Goal: Task Accomplishment & Management: Use online tool/utility

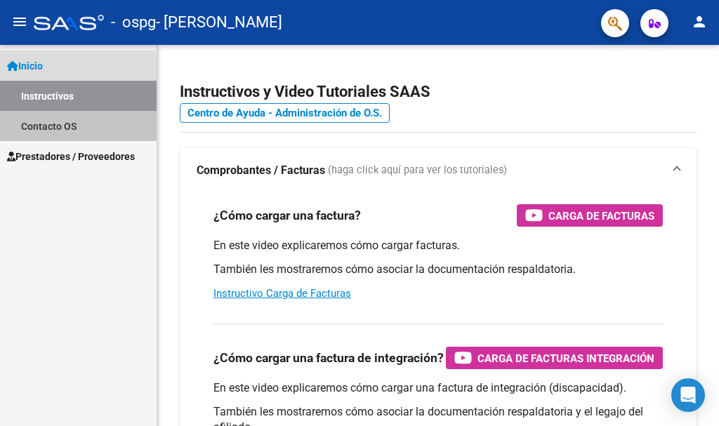
click at [89, 130] on link "Contacto OS" at bounding box center [78, 126] width 157 height 30
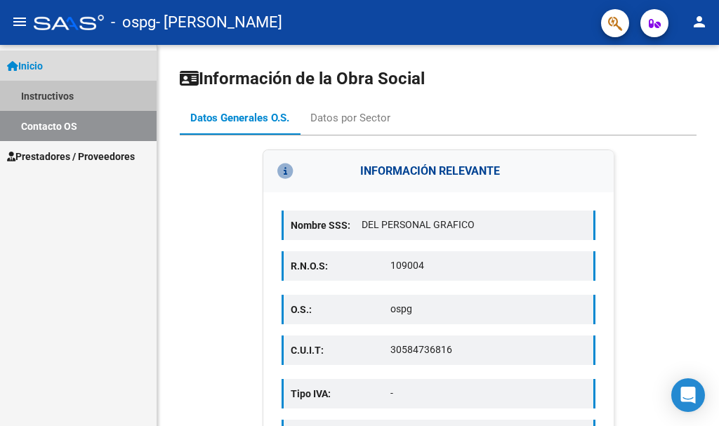
click at [77, 96] on link "Instructivos" at bounding box center [78, 96] width 157 height 30
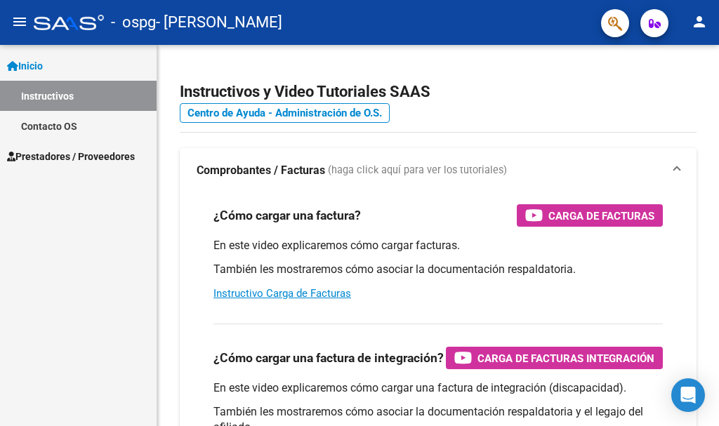
click at [76, 159] on span "Prestadores / Proveedores" at bounding box center [71, 156] width 128 height 15
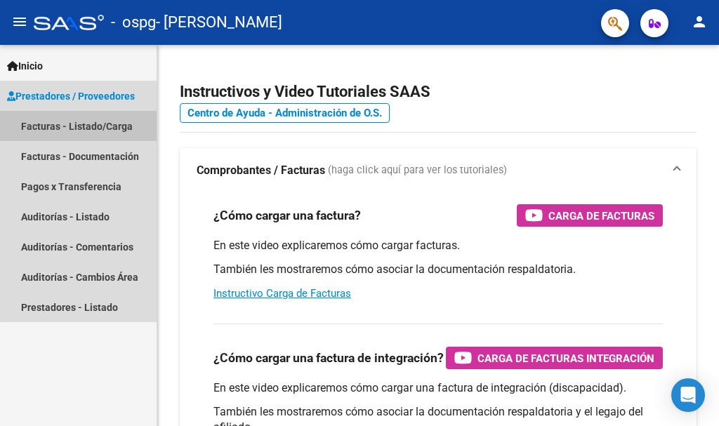
click at [89, 123] on link "Facturas - Listado/Carga" at bounding box center [78, 126] width 157 height 30
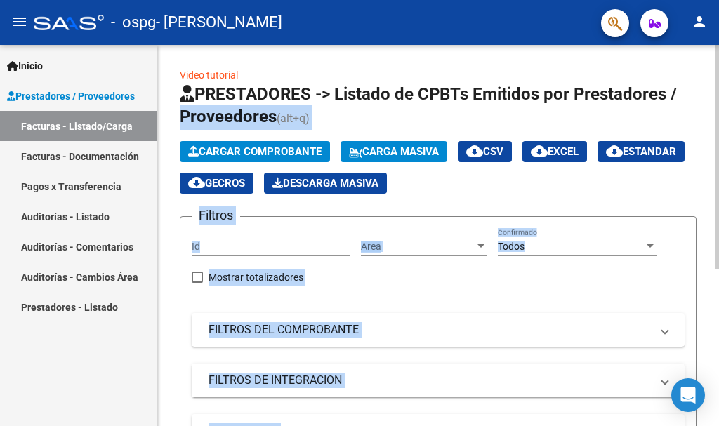
drag, startPoint x: 712, startPoint y: 102, endPoint x: 716, endPoint y: 137, distance: 35.4
click at [716, 137] on div "Video tutorial PRESTADORES -> Listado de CPBTs Emitidos por Prestadores / Prove…" at bounding box center [439, 363] width 565 height 637
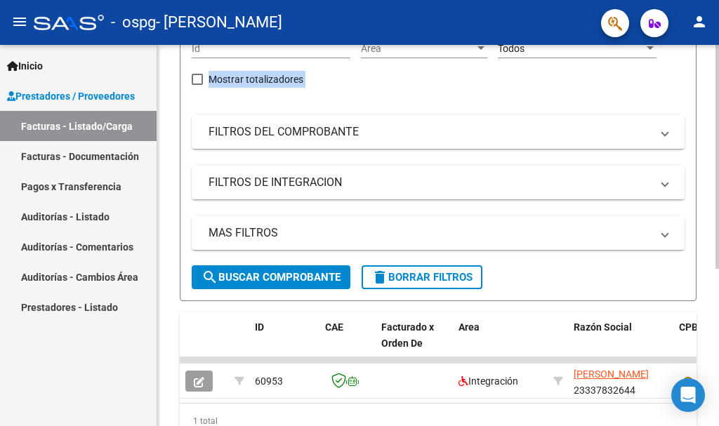
scroll to position [267, 0]
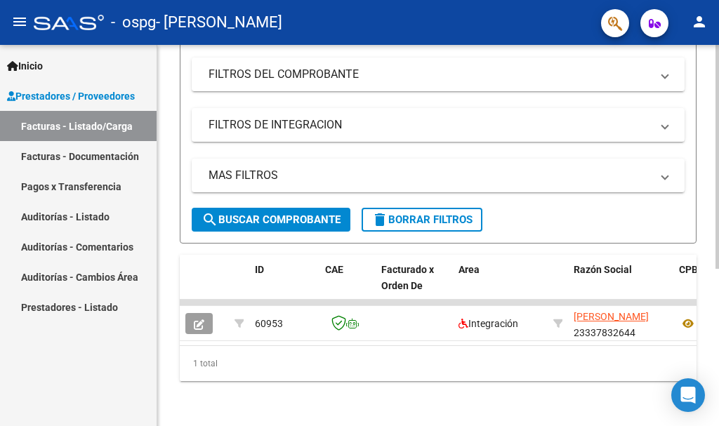
click at [717, 319] on div at bounding box center [718, 314] width 4 height 224
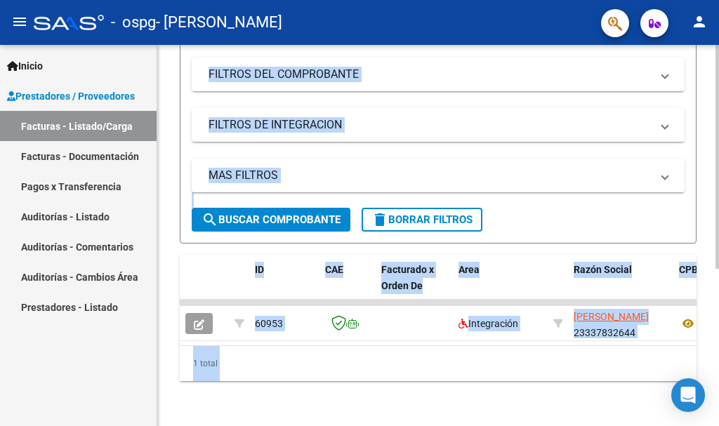
click at [431, 354] on div "1 total" at bounding box center [438, 363] width 517 height 35
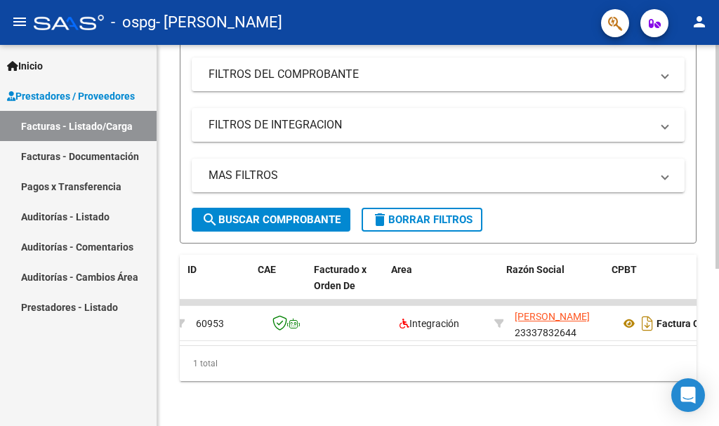
scroll to position [0, 0]
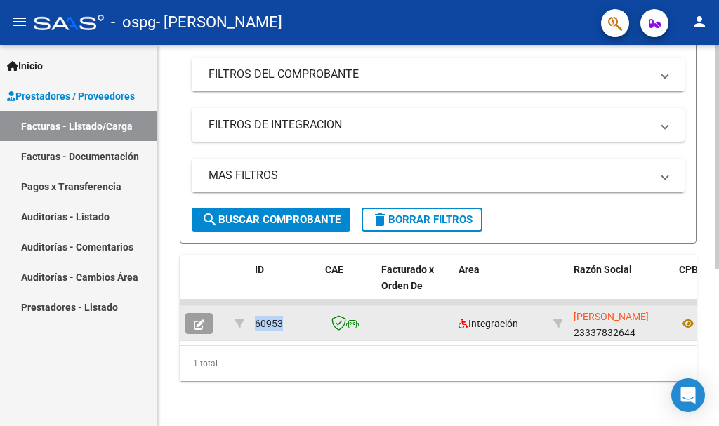
drag, startPoint x: 257, startPoint y: 313, endPoint x: 285, endPoint y: 315, distance: 28.1
click at [285, 316] on div "60953" at bounding box center [284, 324] width 59 height 16
copy span "60953"
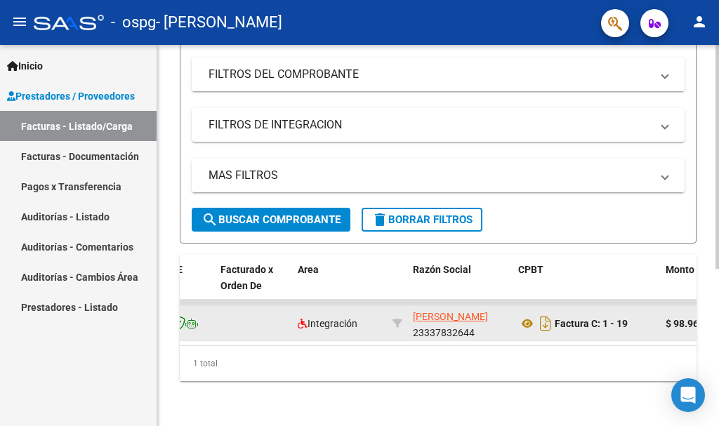
scroll to position [0, 169]
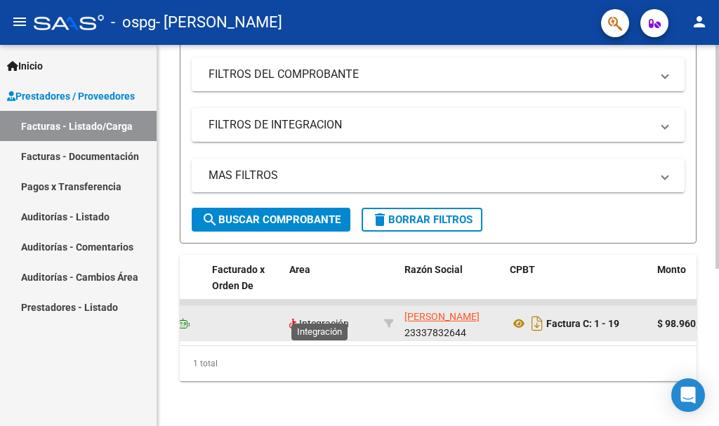
click at [328, 318] on span "Integración" at bounding box center [319, 323] width 60 height 11
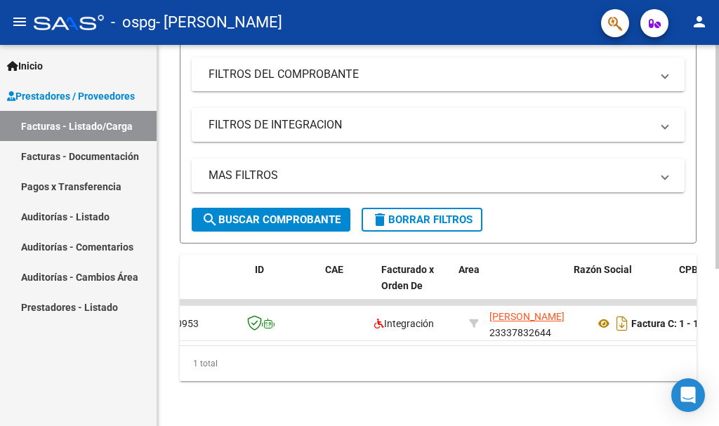
scroll to position [0, 0]
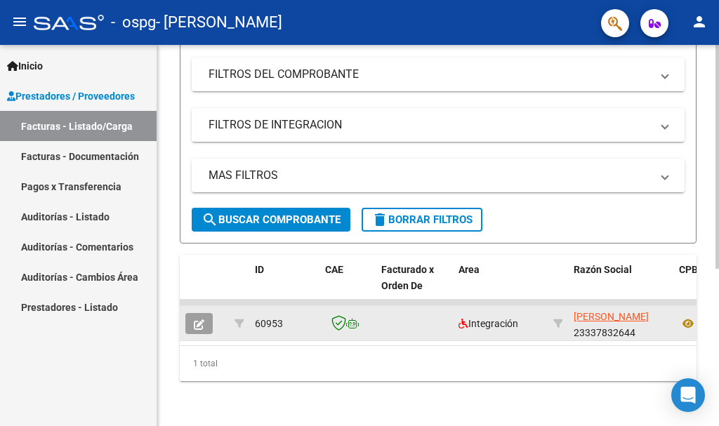
click at [204, 319] on button "button" at bounding box center [198, 323] width 27 height 21
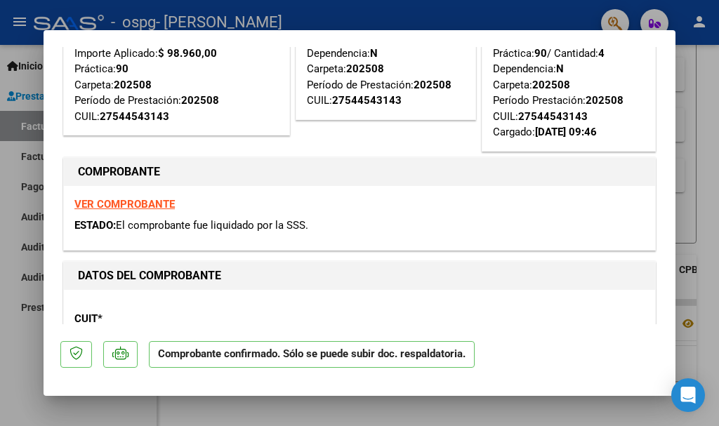
scroll to position [112, 0]
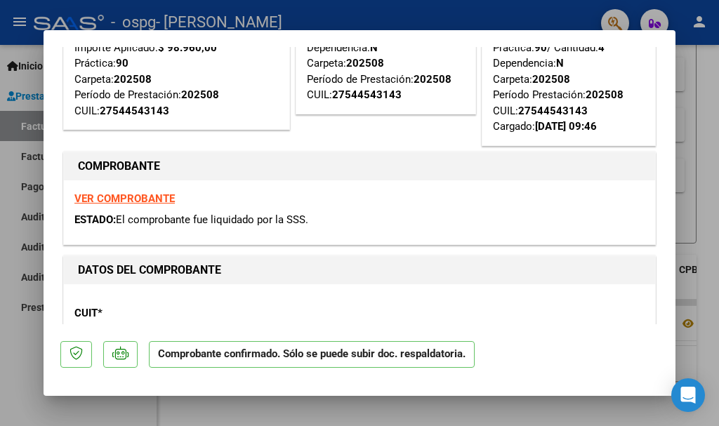
drag, startPoint x: 169, startPoint y: 281, endPoint x: 207, endPoint y: 279, distance: 38.0
click at [493, 135] on div "Tipo de Archivo: DS Importe Solicitado: $ 98.960,00 Práctica: 90 / Cantidad: 4 …" at bounding box center [569, 63] width 152 height 143
copy strong "202508"
